Goal: Task Accomplishment & Management: Manage account settings

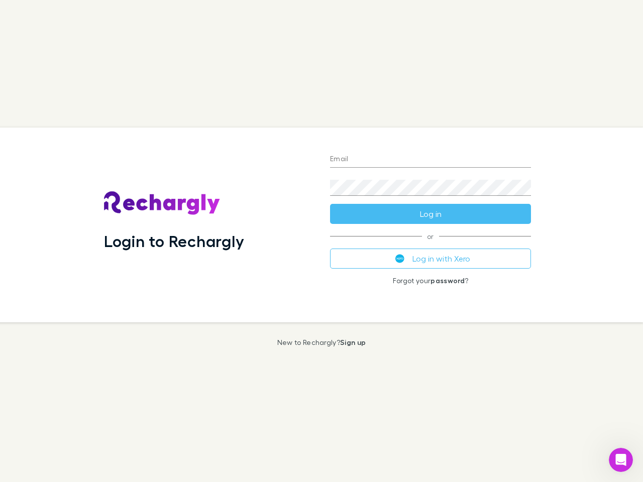
click at [321, 241] on div "Login to Rechargly" at bounding box center [209, 225] width 226 height 195
click at [430, 160] on input "Email" at bounding box center [430, 160] width 201 height 16
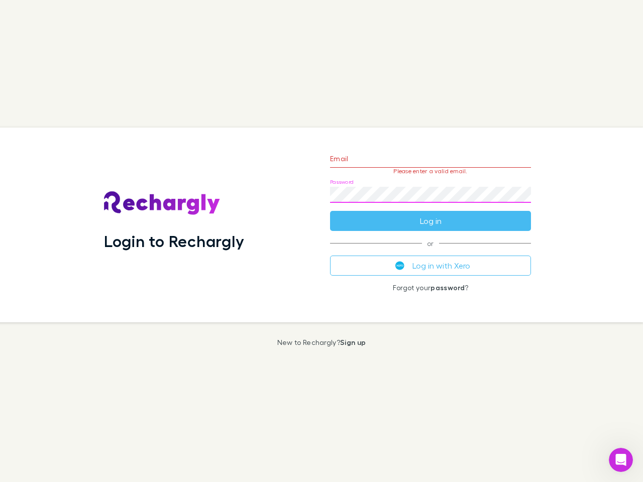
click at [430, 214] on form "Email Please enter a valid email. Password Log in" at bounding box center [430, 187] width 201 height 87
click at [430, 259] on div "Email Please enter a valid email. Password Log in or Log in with Xero Forgot yo…" at bounding box center [430, 225] width 217 height 195
click at [621, 460] on icon "Open Intercom Messenger" at bounding box center [621, 460] width 17 height 17
